Goal: Task Accomplishment & Management: Manage account settings

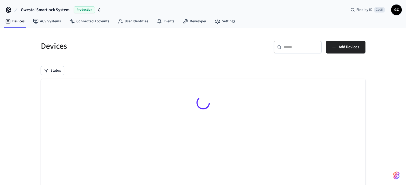
drag, startPoint x: 297, startPoint y: 49, endPoint x: 294, endPoint y: 46, distance: 3.6
click at [296, 48] on input "text" at bounding box center [300, 47] width 35 height 5
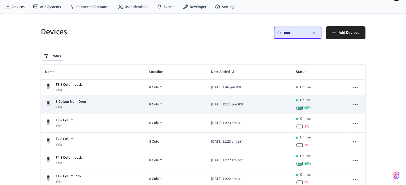
scroll to position [27, 0]
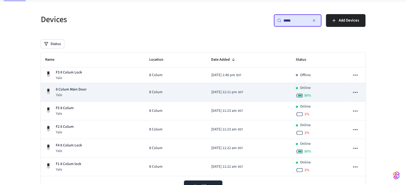
type input "*****"
click at [99, 92] on div "8 Colum Main Door Yale" at bounding box center [93, 92] width 96 height 11
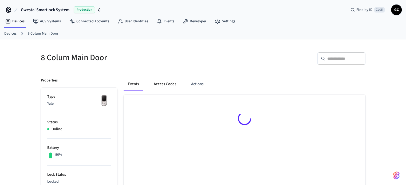
click at [165, 83] on button "Access Codes" at bounding box center [164, 84] width 31 height 13
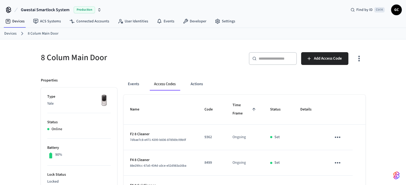
click at [269, 58] on input "text" at bounding box center [276, 58] width 35 height 5
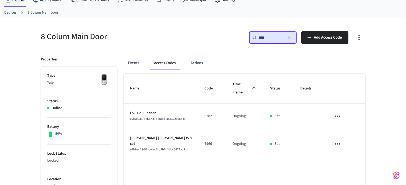
scroll to position [53, 0]
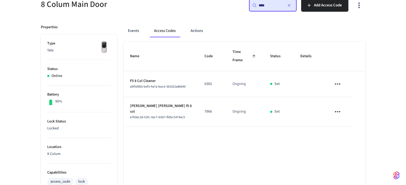
type input "****"
click at [204, 109] on p "7966" at bounding box center [211, 112] width 15 height 6
click at [316, 139] on div "Name Code Time Frame Status Details F5 8 Col Cleaner a9f5d983-bef3-4a7a-bacd-36…" at bounding box center [245, 188] width 242 height 292
click at [19, 44] on div "8 Colum Main Door ​ **** ​ Add Access Code Properties Type Yale Status Online B…" at bounding box center [203, 159] width 406 height 347
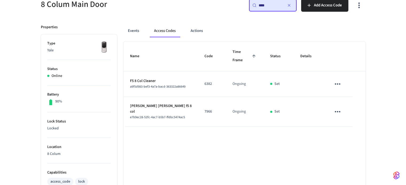
click at [204, 109] on p "7966" at bounding box center [211, 112] width 15 height 6
copy p "7966"
click at [287, 5] on icon "button" at bounding box center [289, 5] width 4 height 4
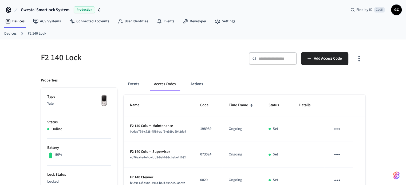
click at [12, 34] on link "Devices" at bounding box center [10, 34] width 12 height 6
